Goal: Information Seeking & Learning: Learn about a topic

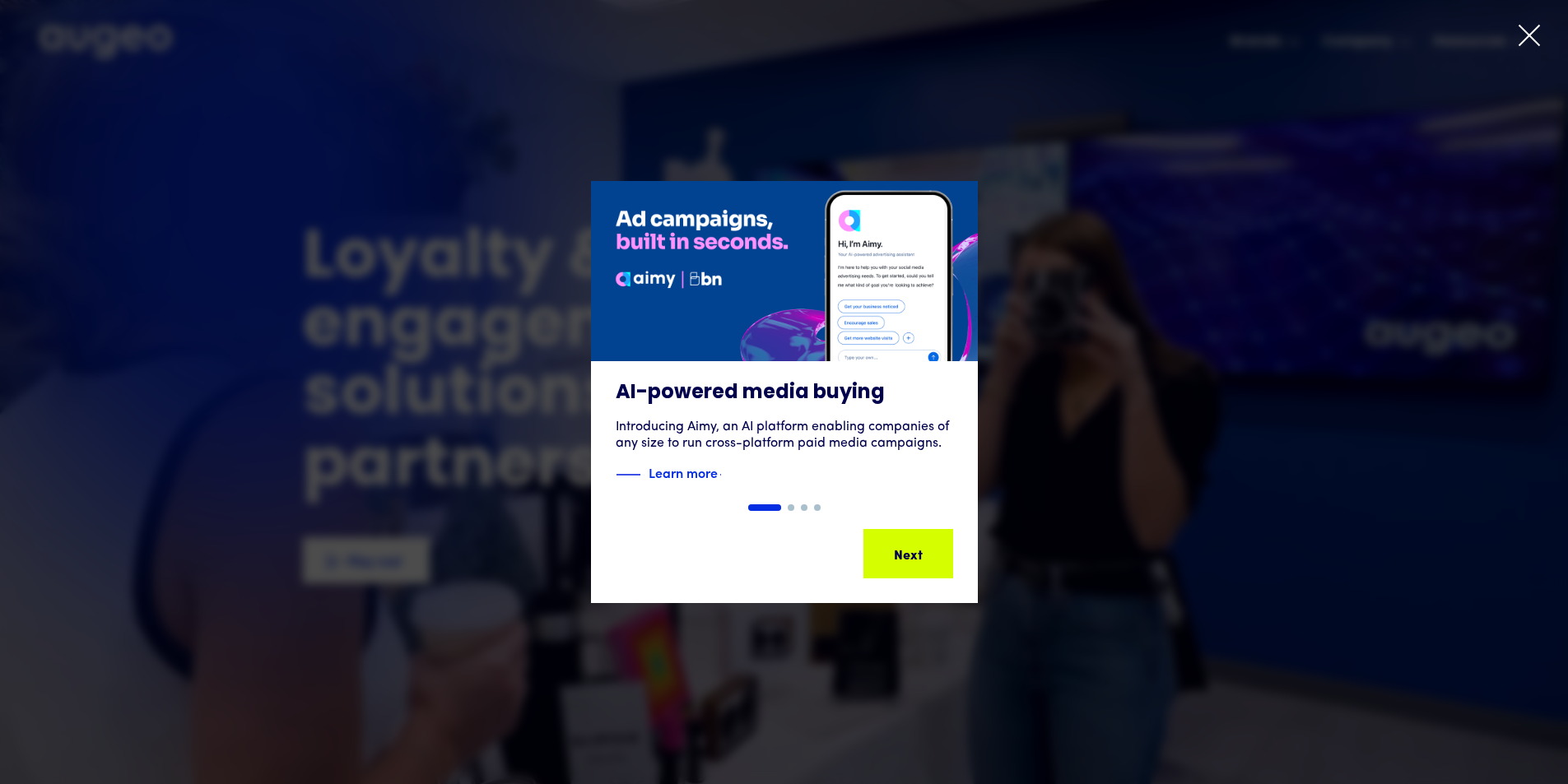
click at [463, 609] on div "Slide 1 of 4. AI-powered media buying Introducing Aimy, an AI platform enabling…" at bounding box center [784, 392] width 1568 height 588
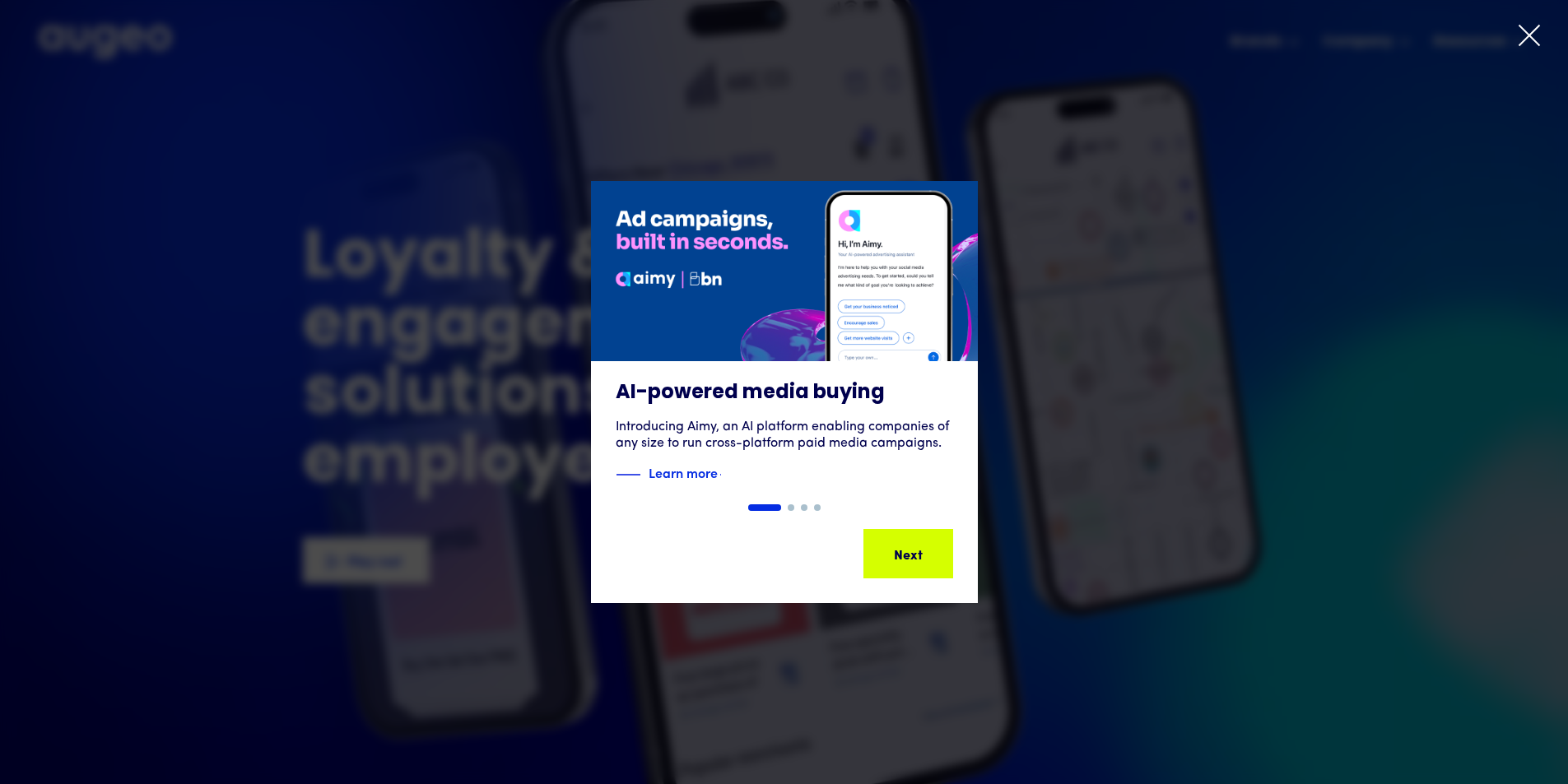
click at [1538, 40] on icon at bounding box center [1529, 34] width 25 height 24
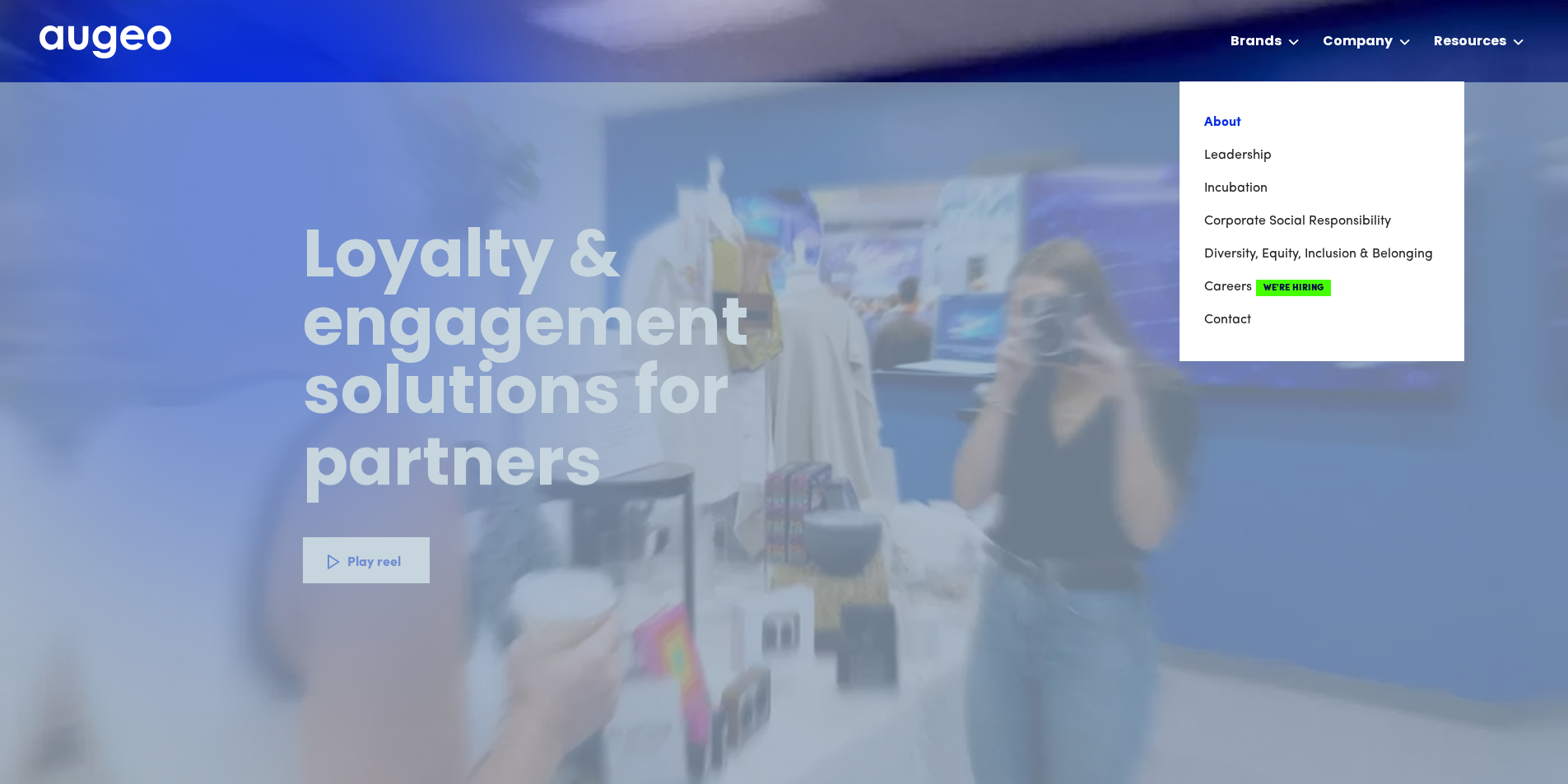
click at [1224, 125] on link "About" at bounding box center [1322, 122] width 235 height 33
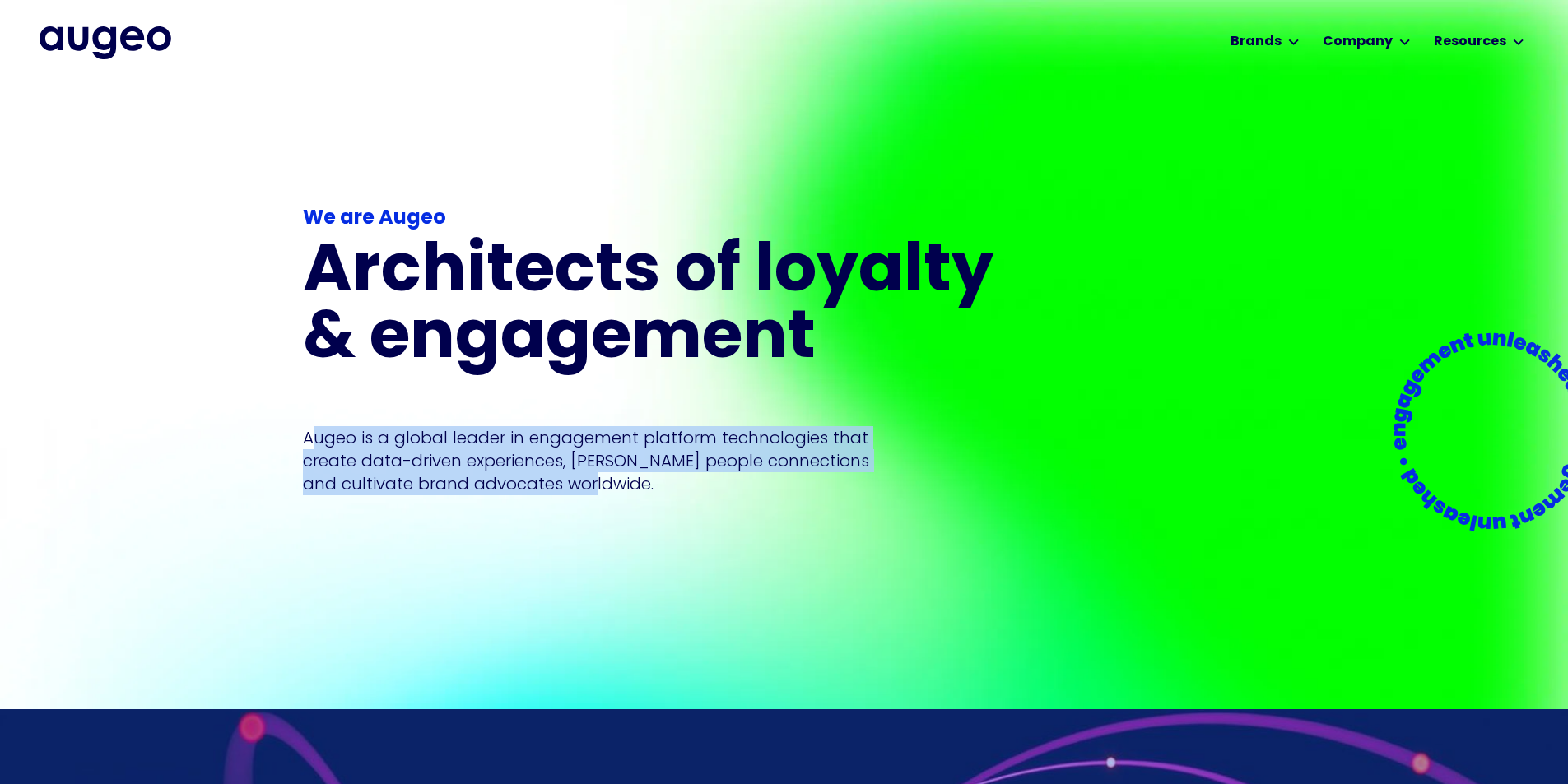
drag, startPoint x: 641, startPoint y: 452, endPoint x: 311, endPoint y: 418, distance: 331.7
click at [311, 426] on p "Augeo is a global leader in engagement platform technologies that create data-d…" at bounding box center [585, 461] width 566 height 69
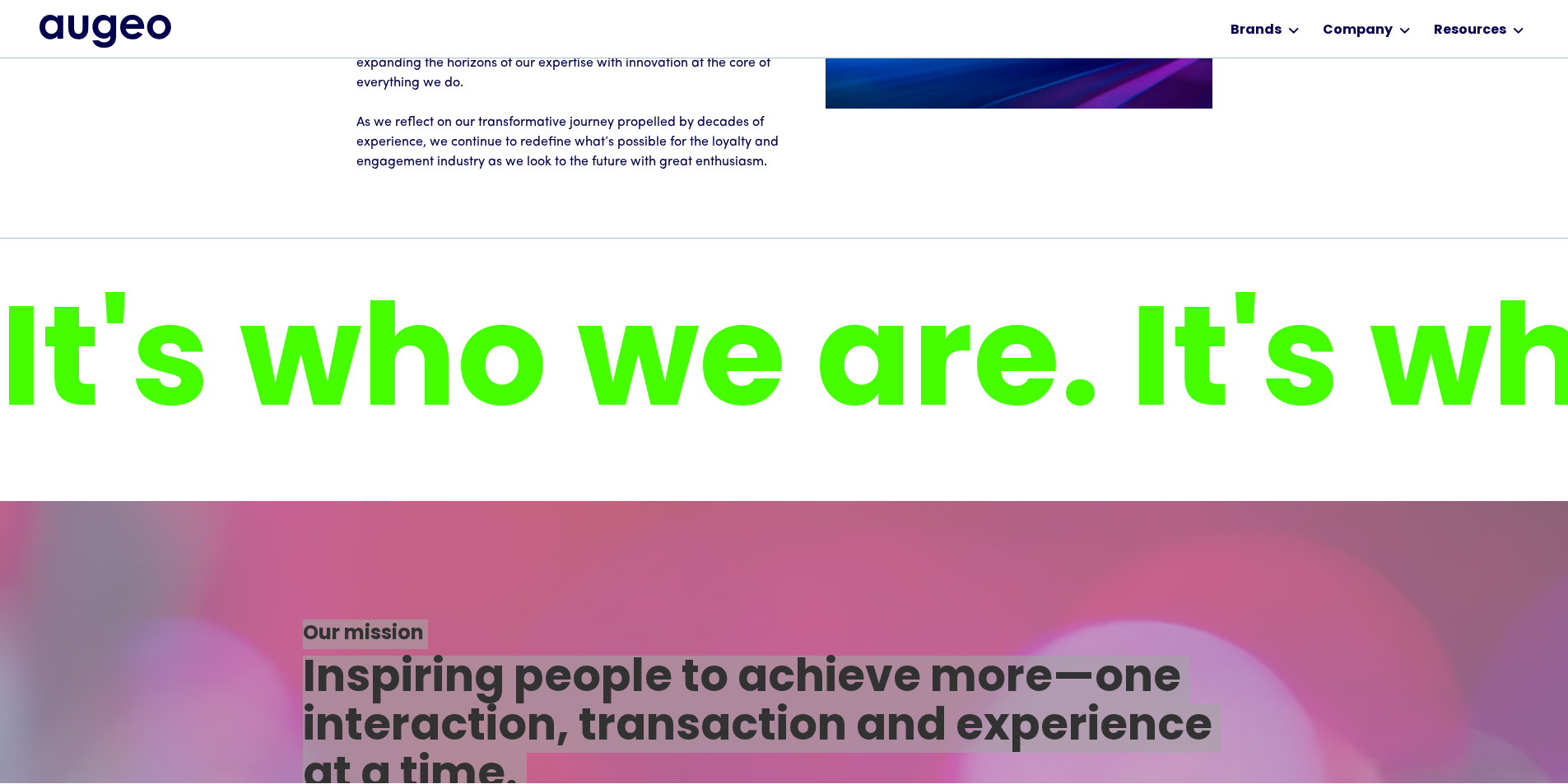
scroll to position [2984, 0]
